Goal: Task Accomplishment & Management: Complete application form

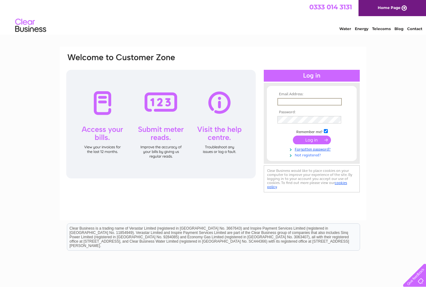
click at [308, 156] on link "Not registered?" at bounding box center [313, 155] width 70 height 6
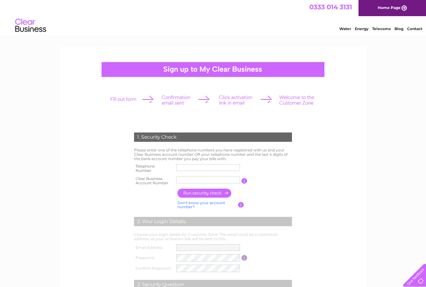
click at [194, 168] on input "text" at bounding box center [208, 167] width 64 height 7
click at [190, 178] on input "text" at bounding box center [208, 179] width 64 height 7
click at [194, 167] on input "text" at bounding box center [208, 167] width 64 height 7
type input "07900863710"
click at [188, 176] on input "text" at bounding box center [208, 179] width 64 height 7
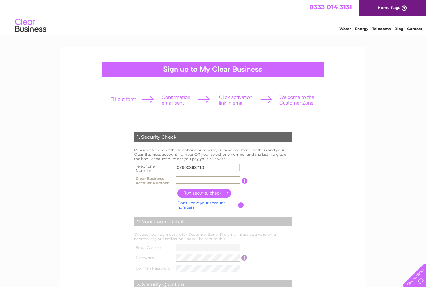
click at [248, 181] on tr "Clear Business Account Number You will find your account number on the top righ…" at bounding box center [213, 180] width 161 height 12
click at [246, 181] on input "button" at bounding box center [245, 181] width 6 height 6
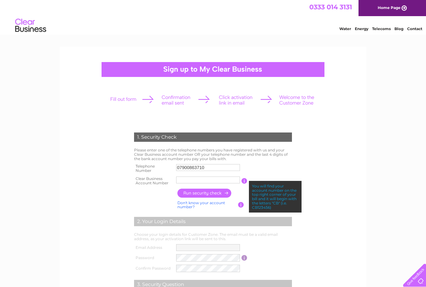
click at [187, 180] on input "text" at bounding box center [208, 179] width 64 height 7
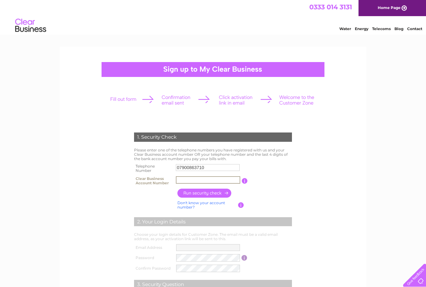
click at [246, 180] on input "button" at bounding box center [245, 181] width 6 height 6
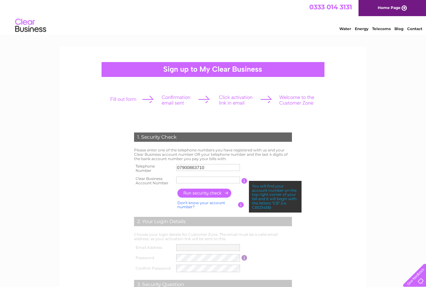
click at [192, 181] on input "text" at bounding box center [208, 179] width 64 height 7
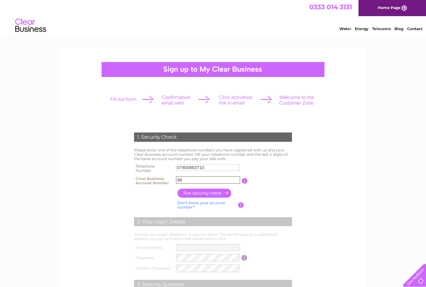
type input "9"
click at [216, 192] on input "button" at bounding box center [205, 192] width 55 height 9
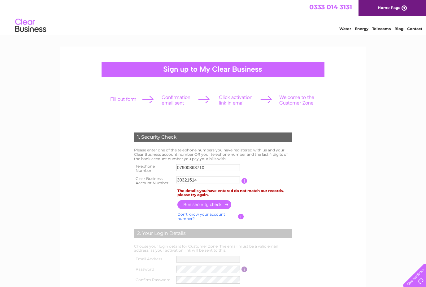
click at [245, 181] on input "button" at bounding box center [245, 181] width 6 height 6
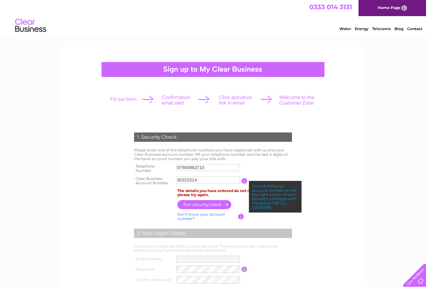
click at [205, 183] on label at bounding box center [209, 184] width 66 height 2
click at [205, 183] on input "30321514" at bounding box center [208, 179] width 64 height 7
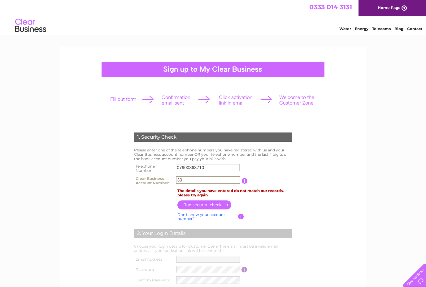
type input "3"
click at [220, 201] on input "button" at bounding box center [205, 204] width 55 height 9
click at [244, 178] on input "button" at bounding box center [245, 181] width 6 height 6
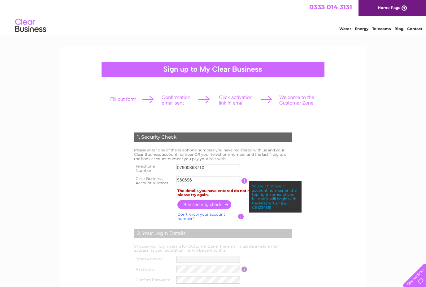
click at [190, 213] on link "Don't know your account number?" at bounding box center [202, 216] width 48 height 9
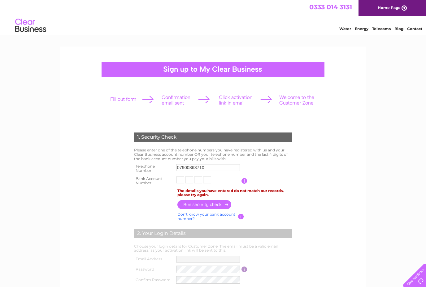
click at [186, 176] on input "text" at bounding box center [189, 179] width 8 height 7
click at [180, 181] on input "text" at bounding box center [180, 179] width 9 height 7
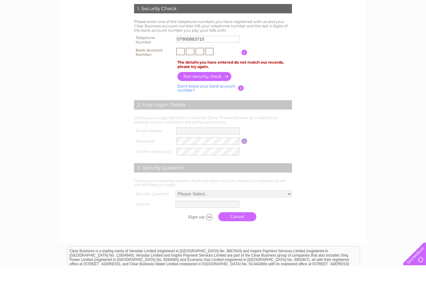
scroll to position [10, 0]
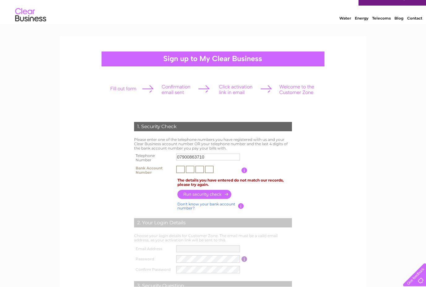
click at [191, 207] on link "Don't know your bank account number?" at bounding box center [207, 206] width 58 height 9
click at [195, 168] on input "text" at bounding box center [208, 169] width 64 height 7
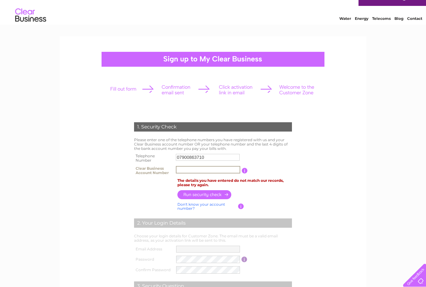
click at [240, 171] on input "text" at bounding box center [208, 169] width 64 height 7
click at [247, 169] on input "button" at bounding box center [245, 171] width 6 height 6
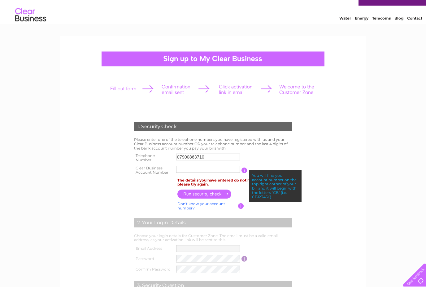
click at [220, 168] on input "text" at bounding box center [208, 169] width 64 height 7
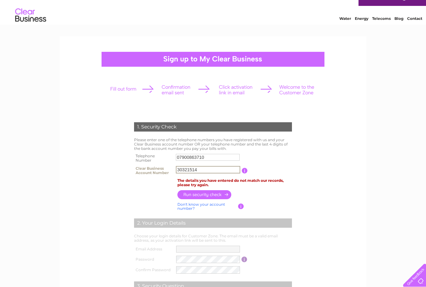
type input "30321514"
click at [210, 192] on input "button" at bounding box center [205, 194] width 55 height 9
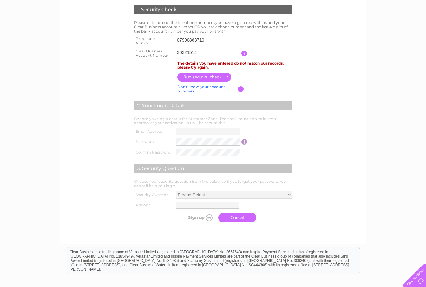
scroll to position [174, 0]
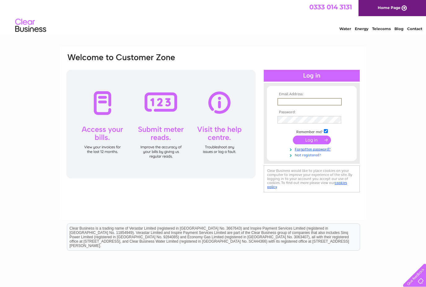
click at [314, 155] on link "Not registered?" at bounding box center [313, 155] width 70 height 6
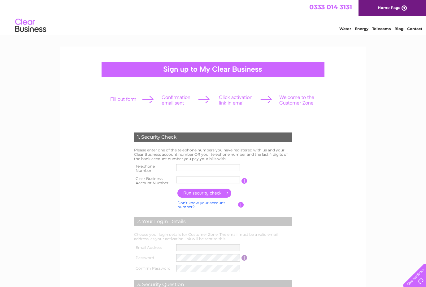
click at [195, 168] on input "text" at bounding box center [208, 167] width 64 height 7
type input "07900863710"
type input "30325544"
click at [205, 193] on input "button" at bounding box center [205, 192] width 55 height 9
